Goal: Transaction & Acquisition: Purchase product/service

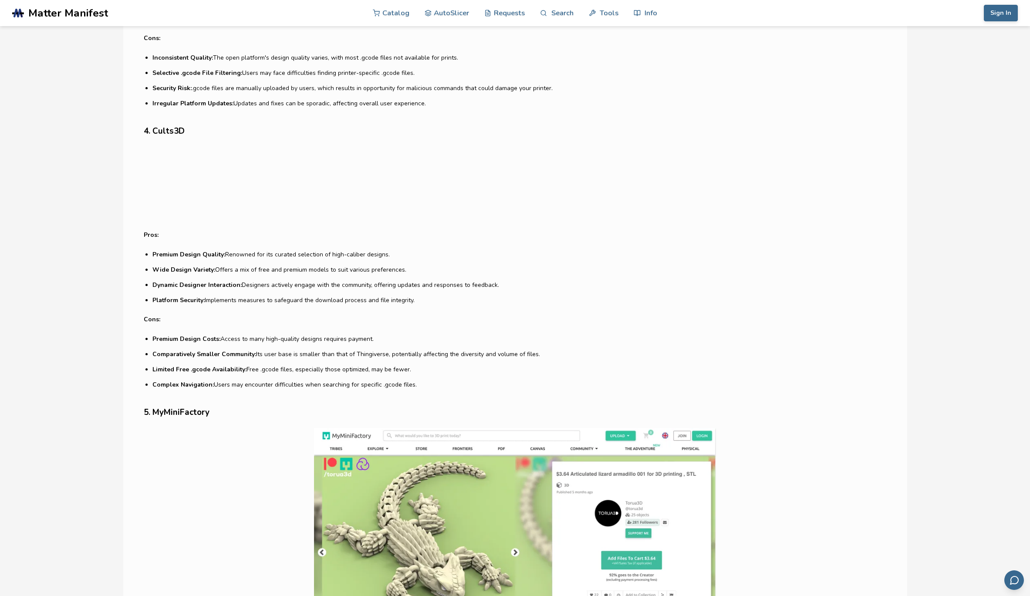
scroll to position [1133, 0]
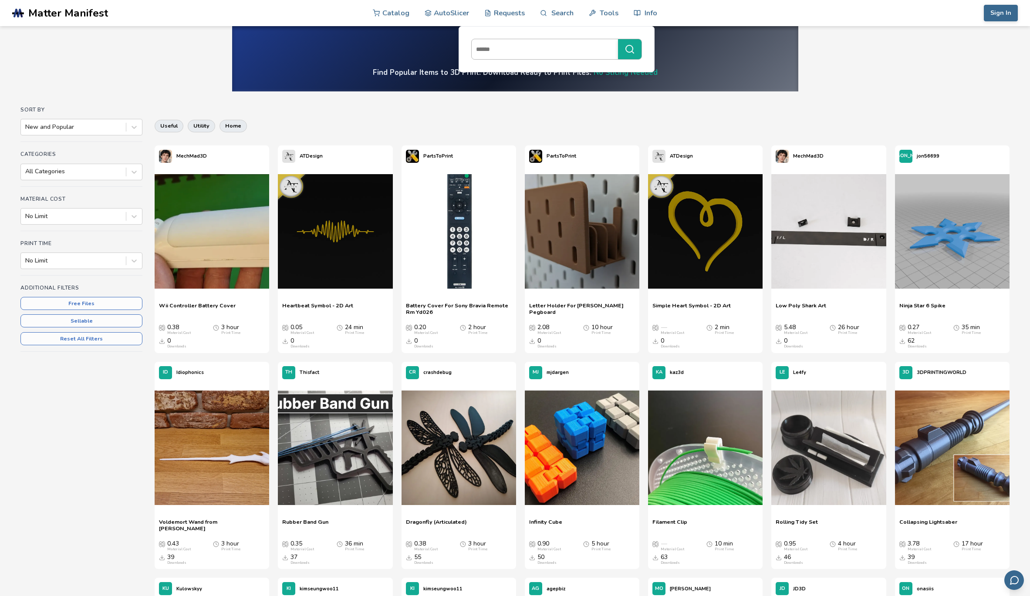
click at [486, 50] on input at bounding box center [543, 49] width 142 height 16
type input "*****"
click at [618, 39] on button "*****" at bounding box center [630, 49] width 24 height 20
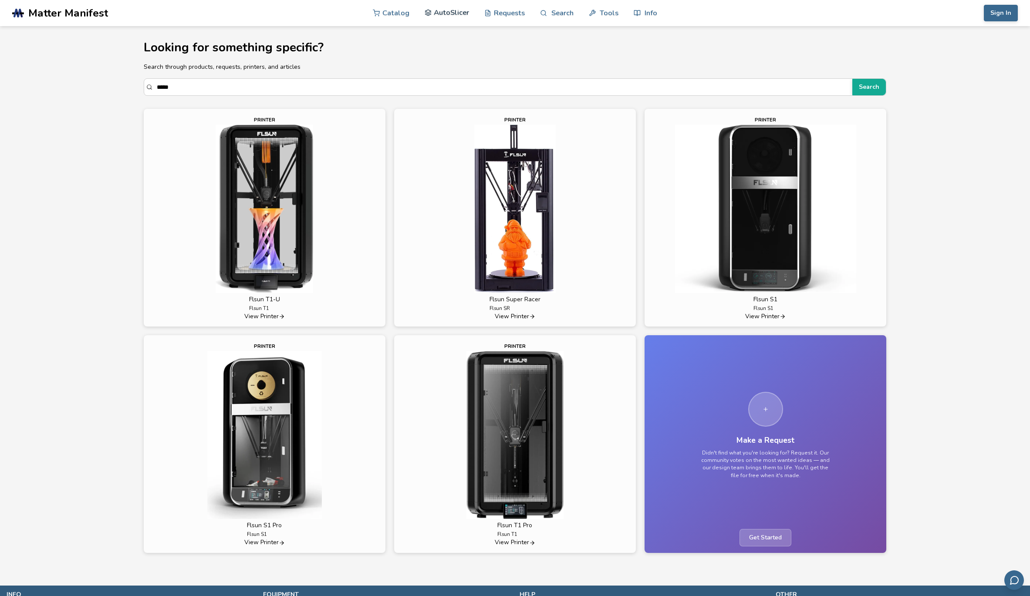
click at [448, 13] on link "AutoSlicer" at bounding box center [447, 13] width 45 height 26
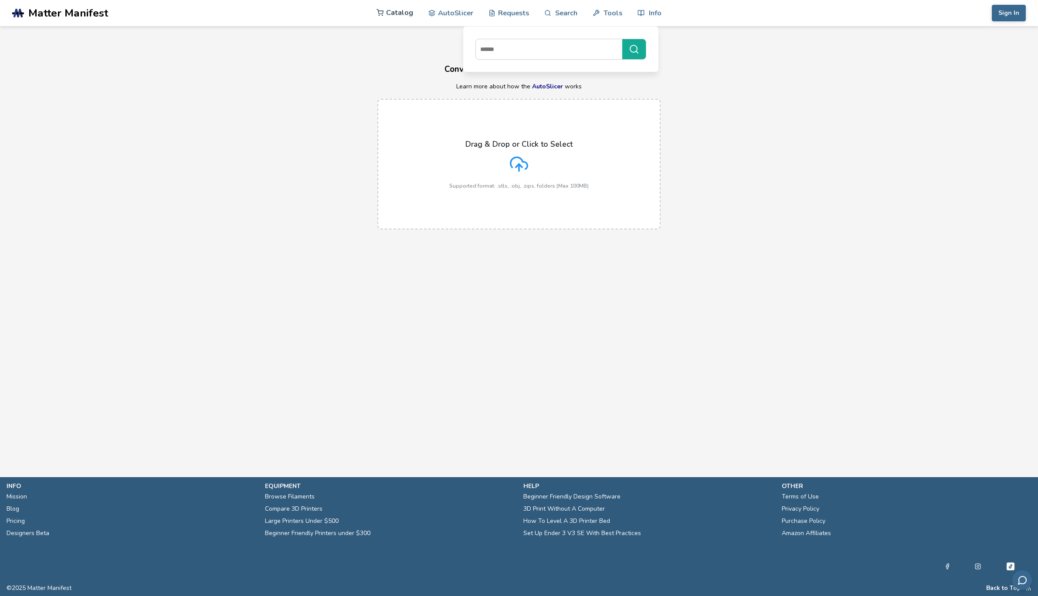
click at [396, 14] on link "Catalog" at bounding box center [394, 13] width 37 height 26
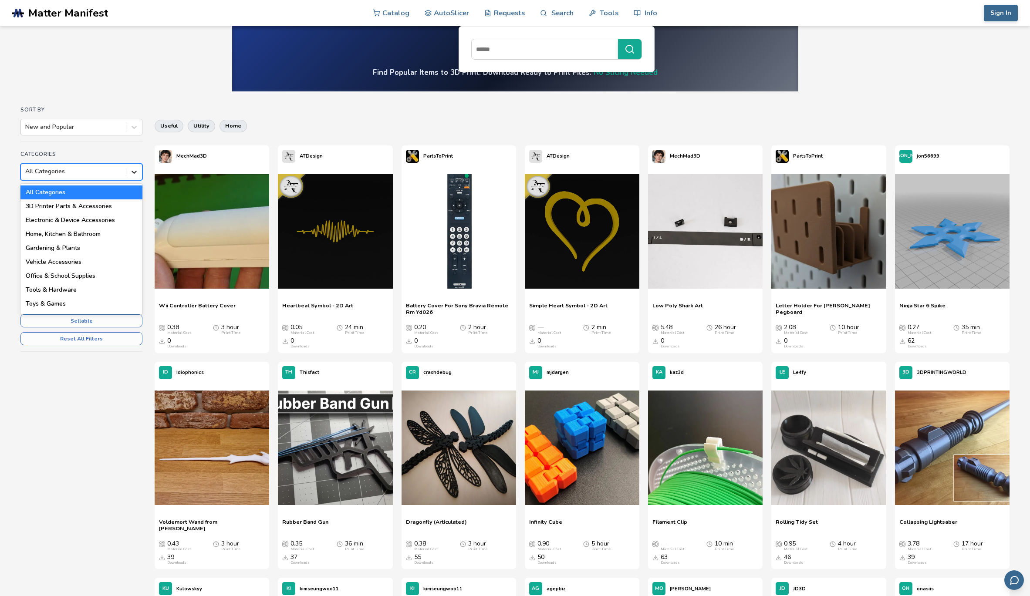
click at [133, 169] on icon at bounding box center [134, 172] width 9 height 9
click at [86, 207] on div "3D Printer Parts & Accessories" at bounding box center [81, 207] width 122 height 14
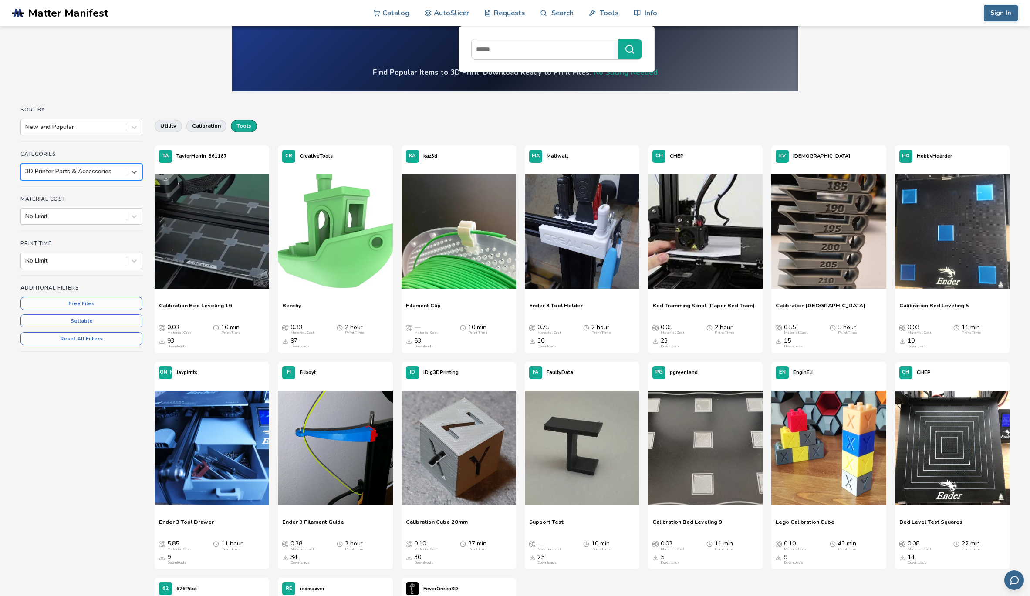
click at [241, 126] on button "tools" at bounding box center [244, 126] width 26 height 12
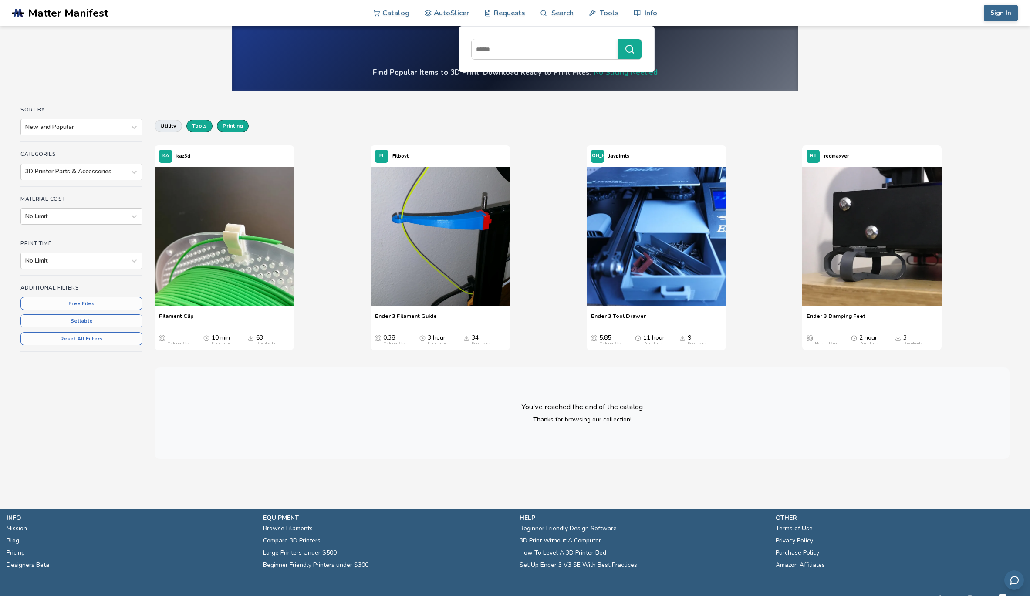
click at [234, 130] on button "printing" at bounding box center [233, 126] width 32 height 12
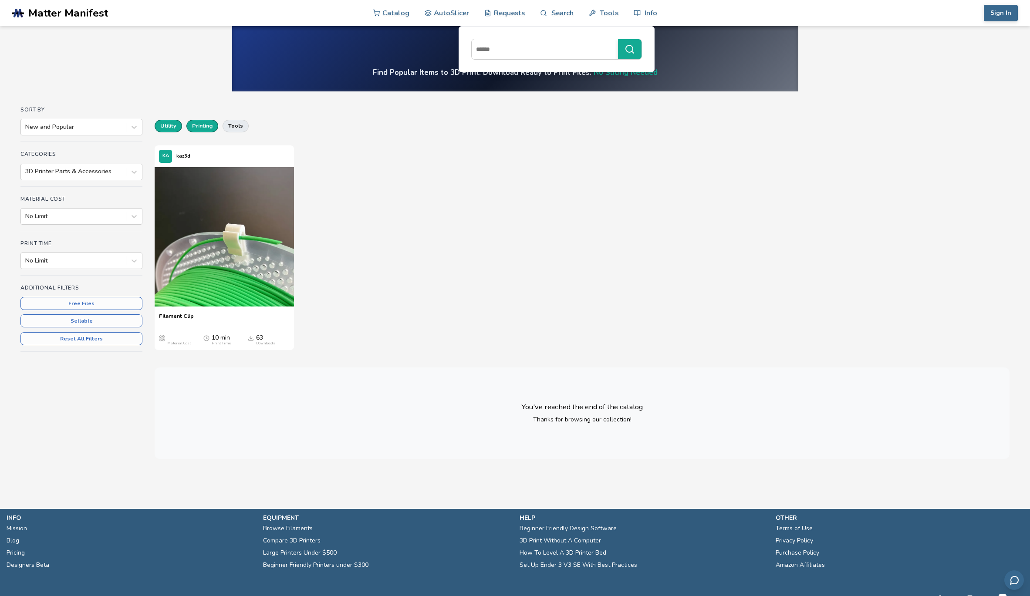
click at [167, 125] on button "utility" at bounding box center [168, 126] width 27 height 12
